Goal: Task Accomplishment & Management: Manage account settings

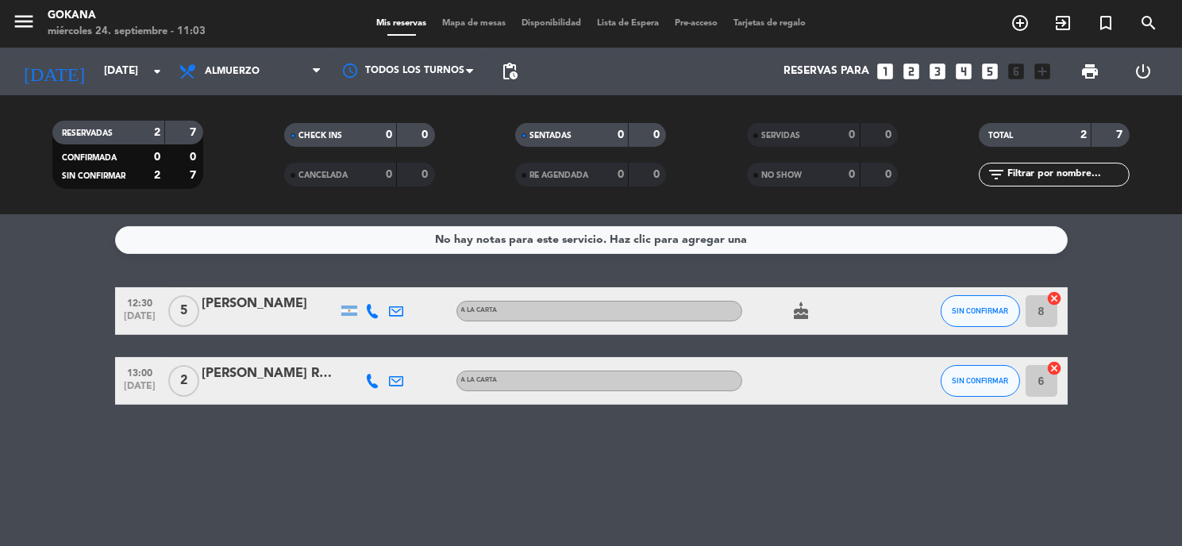
click at [800, 320] on icon "cake" at bounding box center [801, 311] width 19 height 19
click at [366, 308] on icon at bounding box center [373, 311] width 14 height 14
click at [406, 283] on span at bounding box center [412, 284] width 13 height 13
click at [16, 284] on div "No hay notas para este servicio. Haz clic para agregar una 12:30 [DATE] 5 [PERS…" at bounding box center [591, 380] width 1182 height 332
click at [799, 310] on icon "cake" at bounding box center [801, 311] width 19 height 19
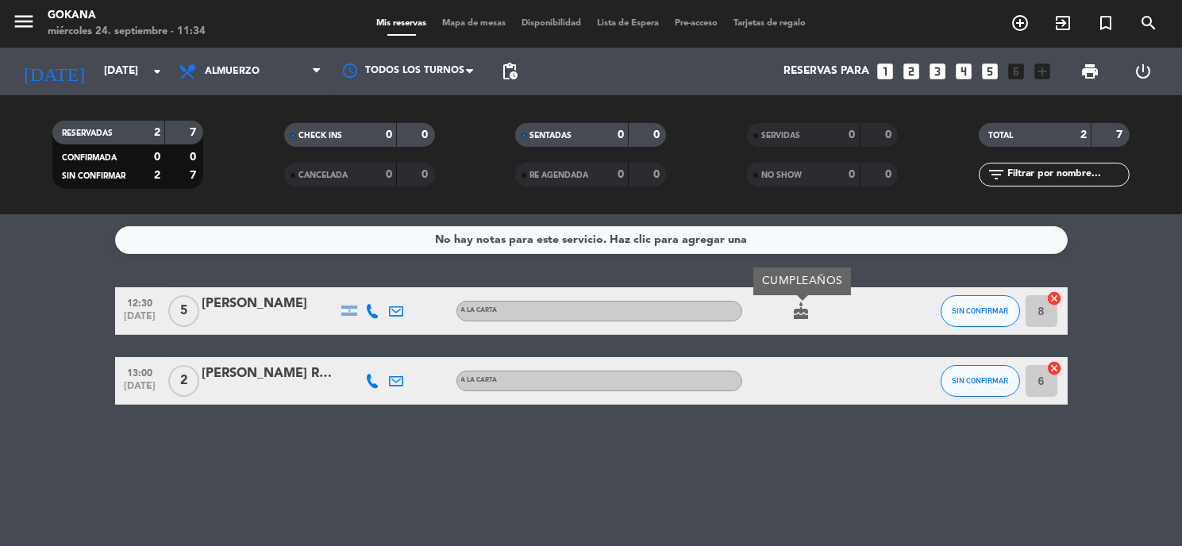
click at [823, 454] on div "No hay notas para este servicio. Haz clic para agregar una 12:30 [DATE] 5 [PERS…" at bounding box center [591, 380] width 1182 height 332
click at [981, 302] on button "SIN CONFIRMAR" at bounding box center [979, 311] width 79 height 32
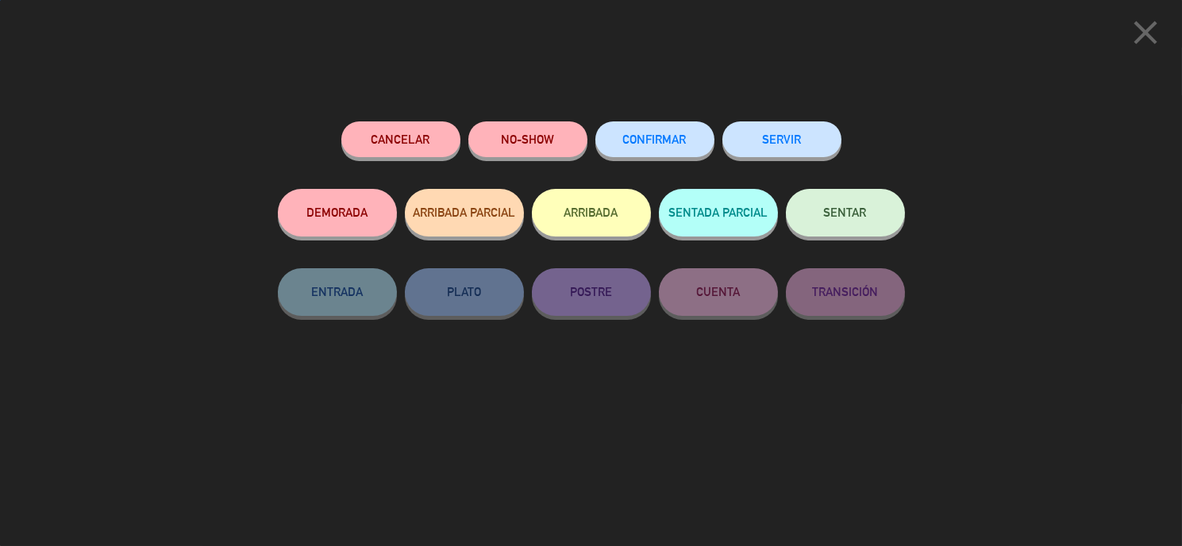
click at [875, 211] on button "SENTAR" at bounding box center [845, 213] width 119 height 48
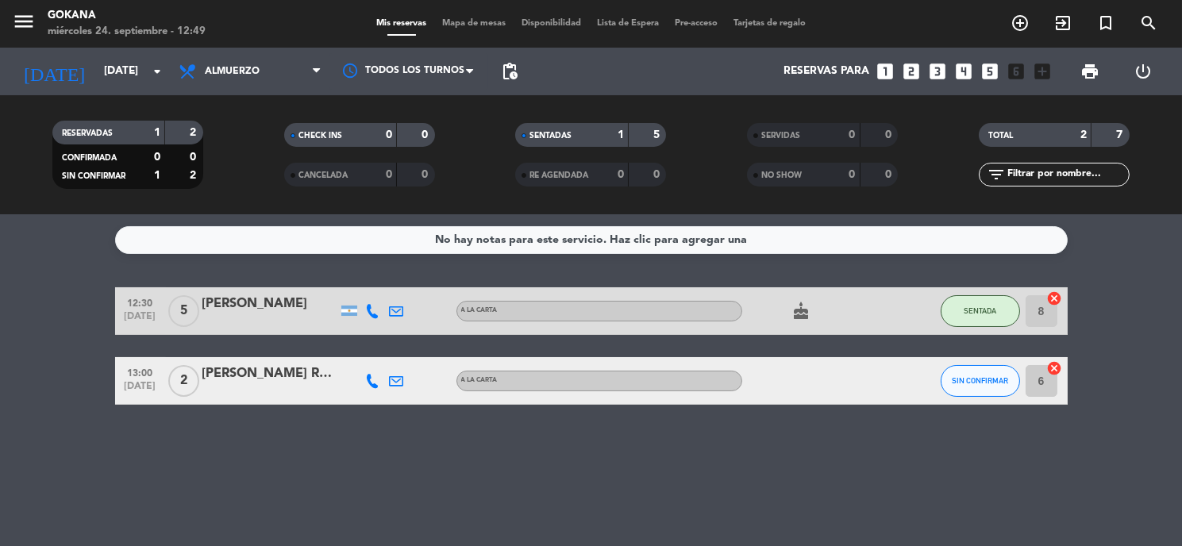
click at [375, 380] on icon at bounding box center [373, 381] width 14 height 14
click at [405, 353] on span at bounding box center [402, 354] width 13 height 13
click at [402, 345] on div "Copiar content_paste |" at bounding box center [371, 353] width 104 height 17
click at [403, 358] on span at bounding box center [402, 354] width 13 height 13
click at [374, 350] on span "content_paste" at bounding box center [376, 354] width 12 height 12
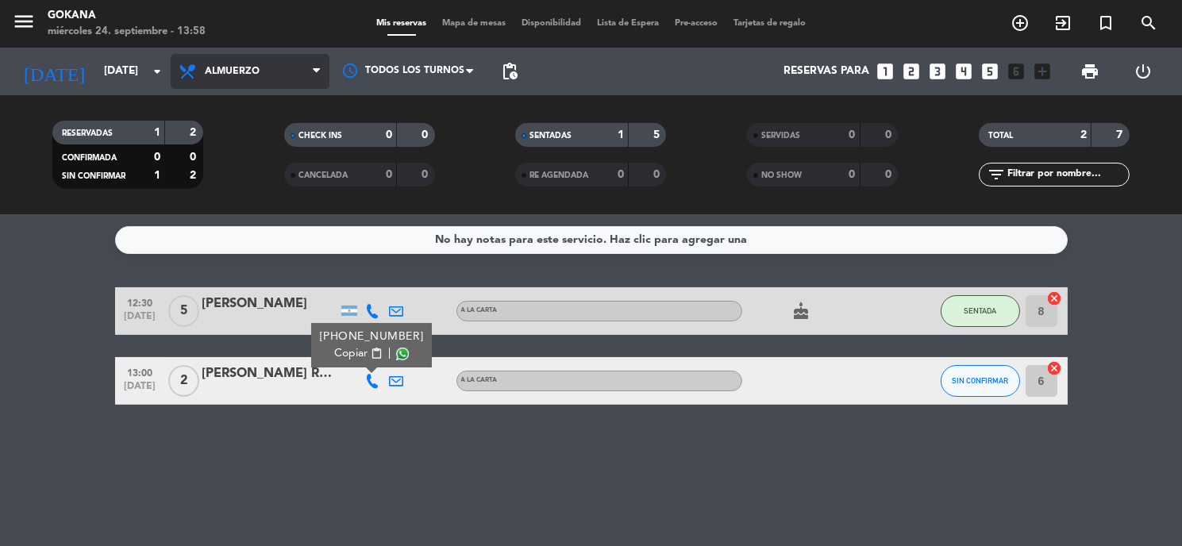
click at [287, 71] on span "Almuerzo" at bounding box center [250, 71] width 159 height 35
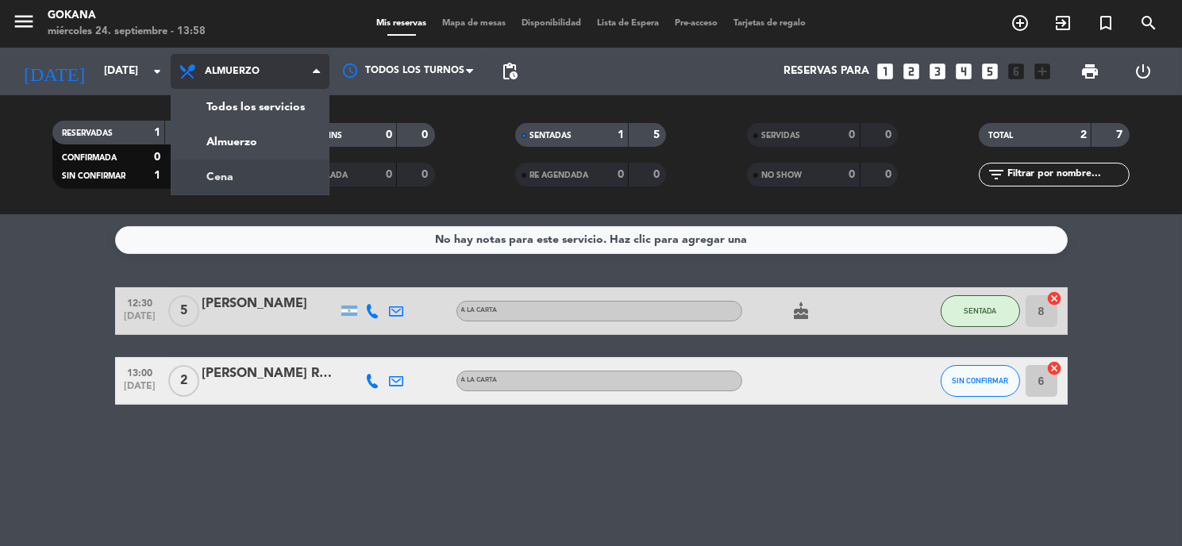
click at [263, 183] on div "menu GOKANA [DATE] 24. septiembre - 13:58 Mis reservas Mapa de mesas Disponibil…" at bounding box center [591, 107] width 1182 height 214
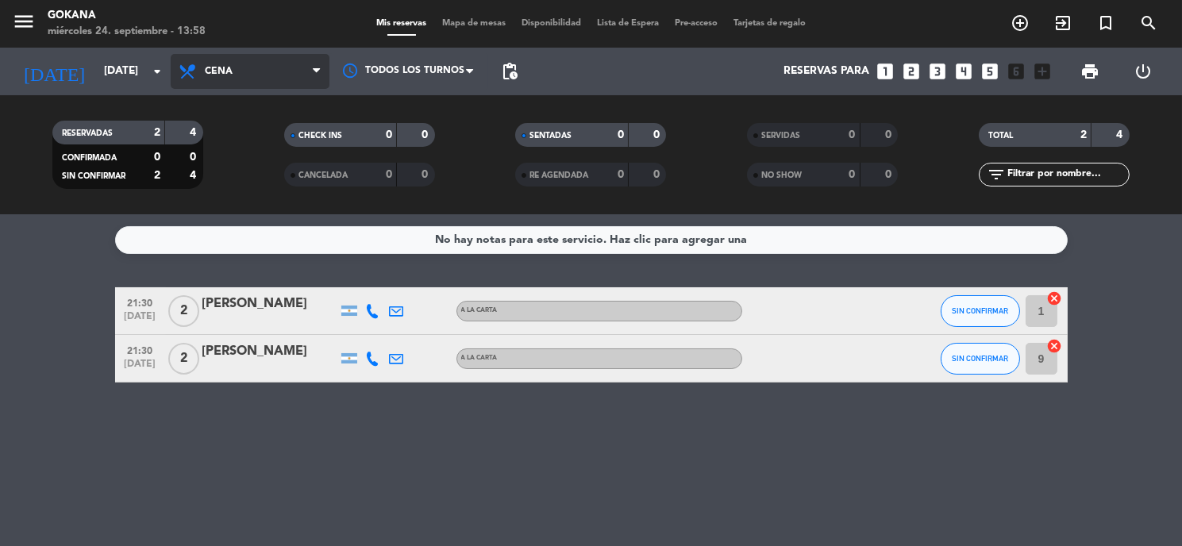
click at [240, 67] on span "Cena" at bounding box center [250, 71] width 159 height 35
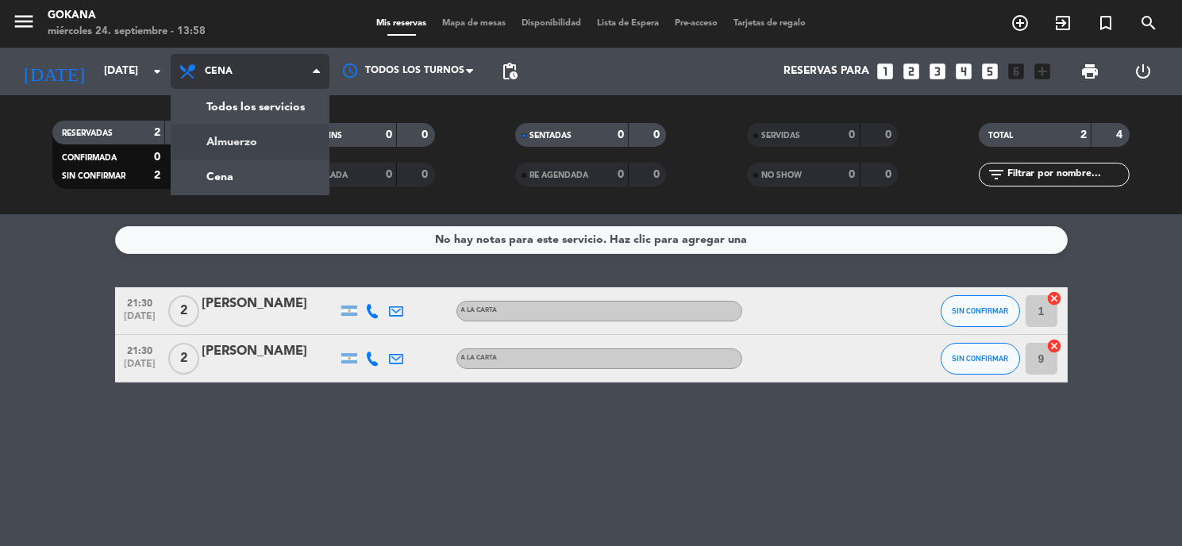
click at [248, 149] on div "menu GOKANA [DATE] 24. septiembre - 13:58 Mis reservas Mapa de mesas Disponibil…" at bounding box center [591, 107] width 1182 height 214
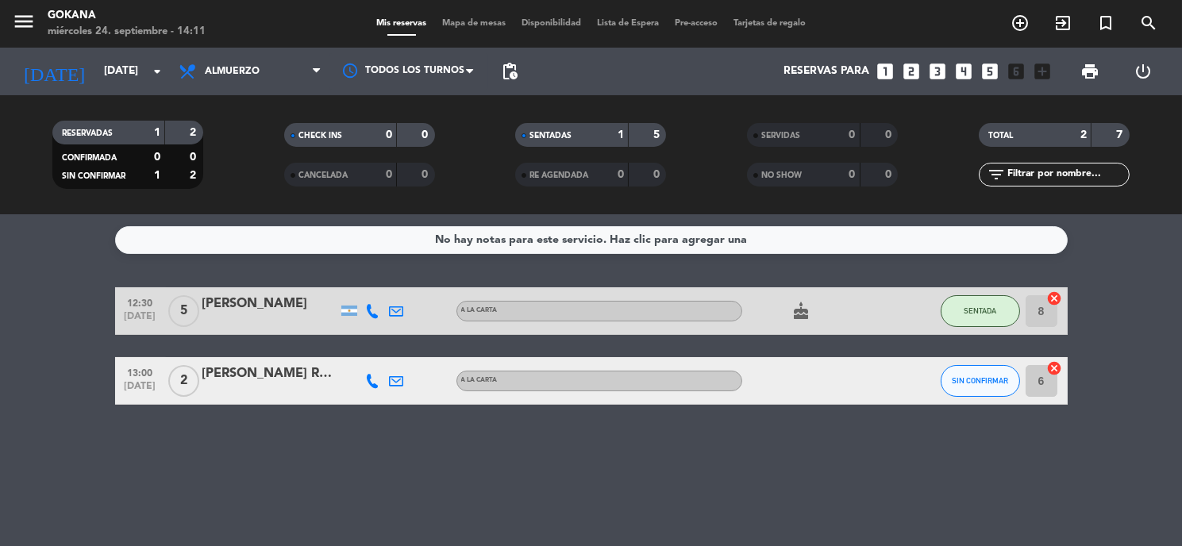
click at [372, 387] on icon at bounding box center [373, 381] width 14 height 14
click at [514, 411] on div "No hay notas para este servicio. Haz clic para agregar una 12:30 [DATE] 5 [PERS…" at bounding box center [591, 380] width 1182 height 332
